Goal: Find specific page/section: Find specific page/section

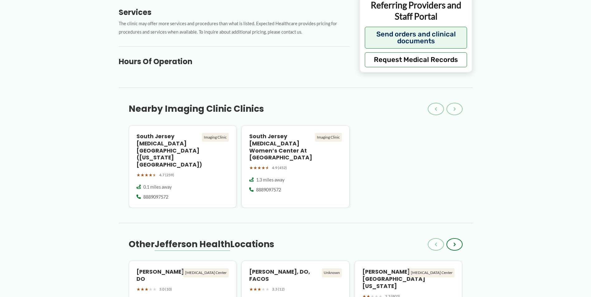
scroll to position [311, 0]
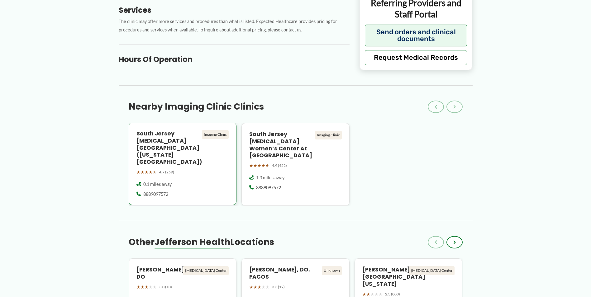
click at [212, 136] on div "Imaging Clinic" at bounding box center [215, 134] width 27 height 9
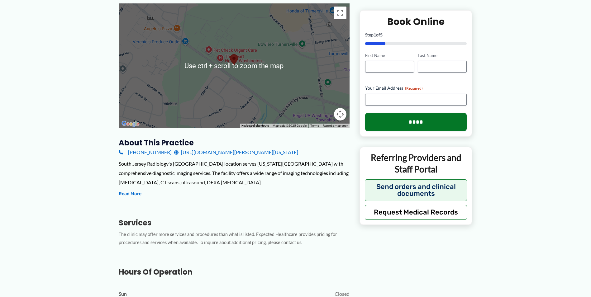
scroll to position [156, 0]
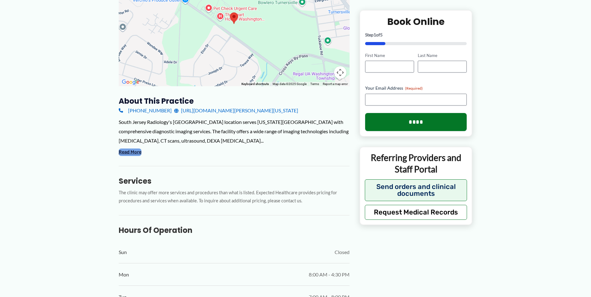
click at [131, 149] on button "Read More" at bounding box center [130, 152] width 23 height 7
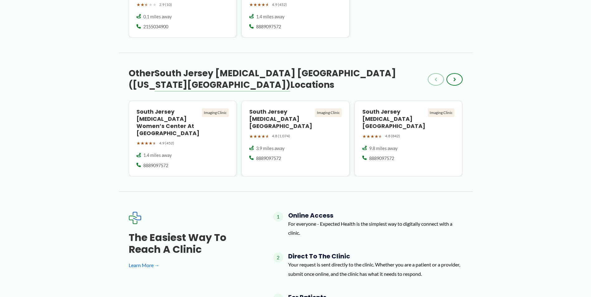
scroll to position [747, 0]
